Goal: Browse casually

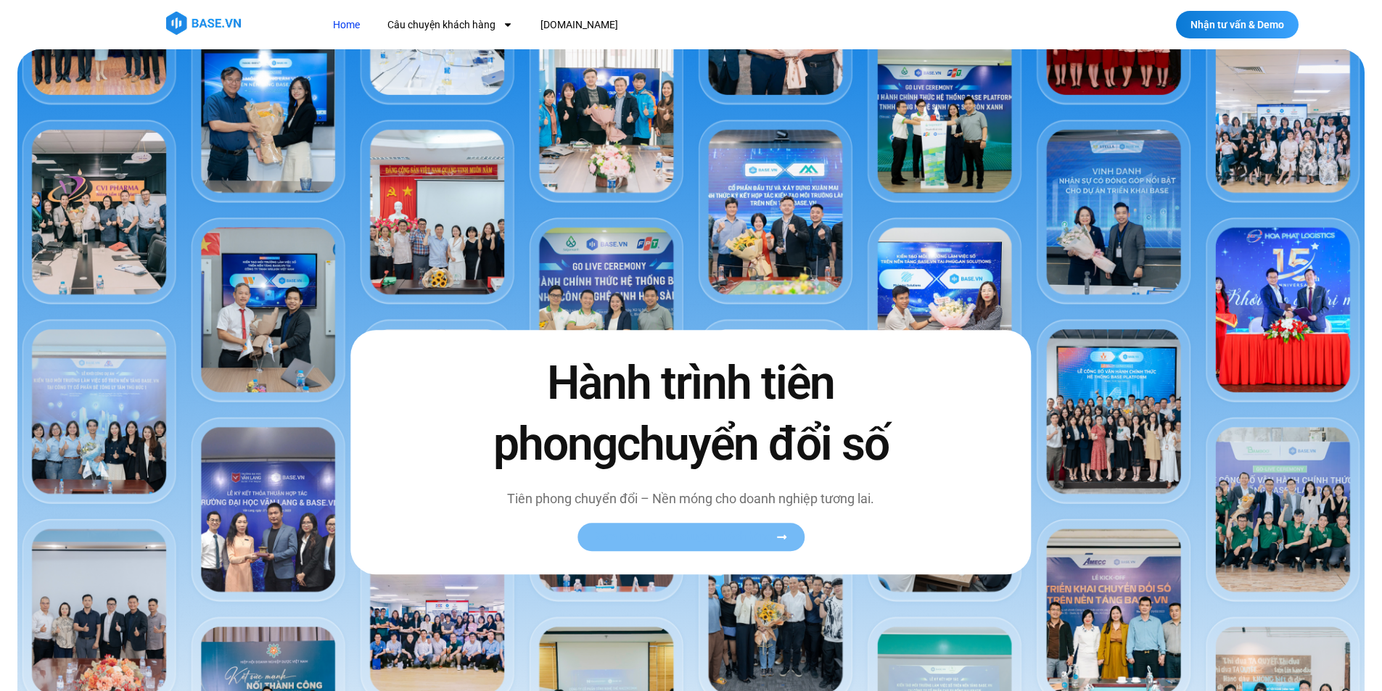
click at [612, 535] on span "Xem toàn bộ câu chuyện khách hàng" at bounding box center [684, 537] width 178 height 11
